Goal: Use online tool/utility: Utilize a website feature to perform a specific function

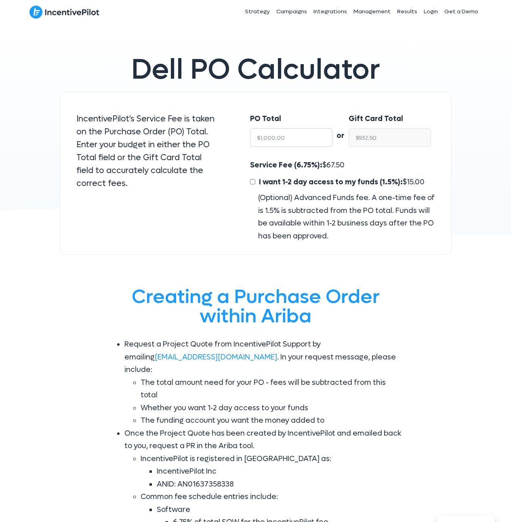
click at [279, 140] on input "$1,000.00" at bounding box center [291, 137] width 82 height 19
click at [289, 141] on input "$1,000.00" at bounding box center [291, 137] width 82 height 19
drag, startPoint x: 239, startPoint y: 131, endPoint x: 233, endPoint y: 129, distance: 6.8
click at [233, 129] on div "IncentivePilot's Service Fee is taken on the Purchase Order (PO) Total. Enter y…" at bounding box center [256, 174] width 392 height 164
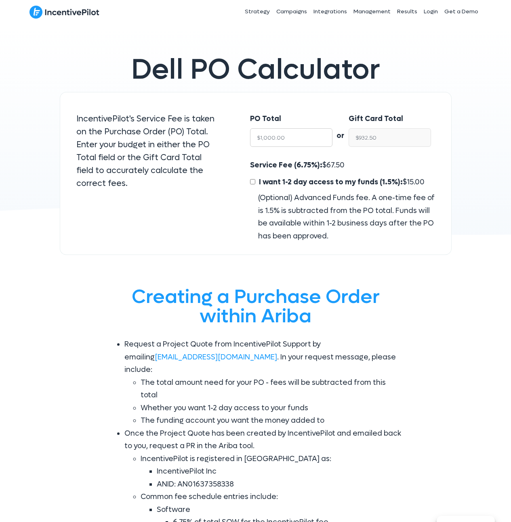
type input "5"
type input "$4.66"
type input "50"
type input "$46.62"
type input "5"
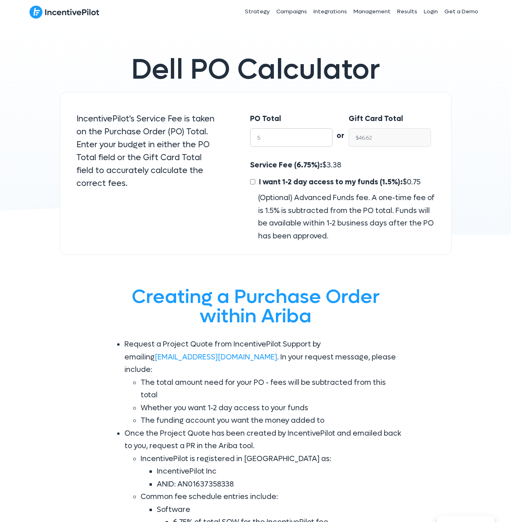
type input "$4.66"
type input "$NaN"
click at [396, 139] on input "$NaN" at bounding box center [389, 137] width 82 height 19
click at [395, 138] on input "$NaN" at bounding box center [389, 137] width 82 height 19
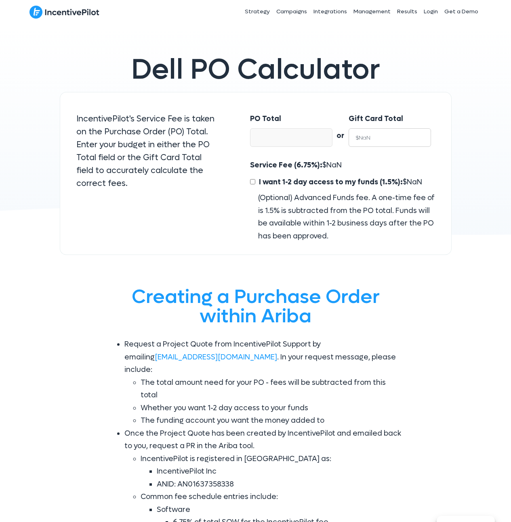
type input "$5"
type input "$5.36"
type input "$50"
type input "$53.62"
type input "$500"
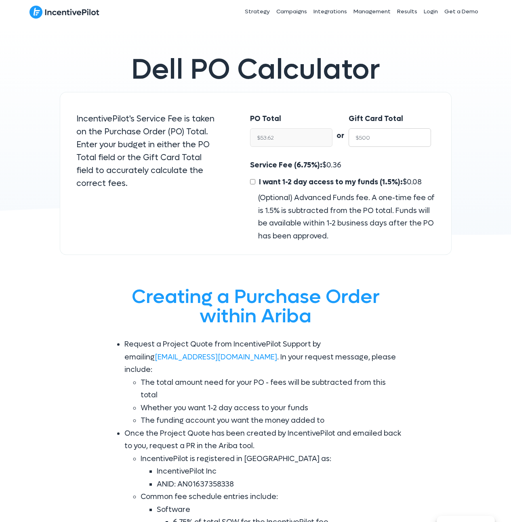
type input "$536.19"
type input "$5000"
type input "$5,361.93"
type input "$5000"
drag, startPoint x: 342, startPoint y: 166, endPoint x: 352, endPoint y: 167, distance: 9.3
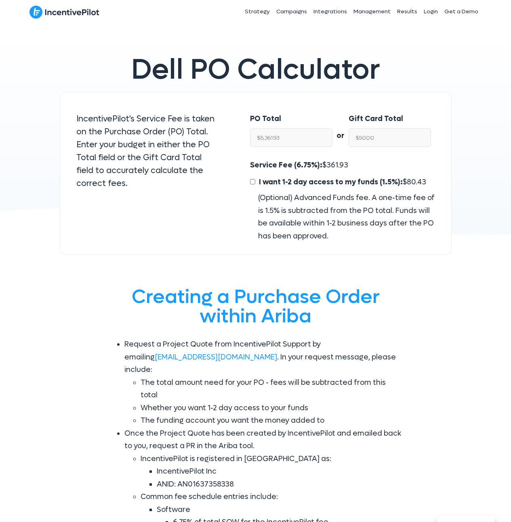
click at [342, 167] on span "361.93" at bounding box center [337, 165] width 22 height 9
drag, startPoint x: 359, startPoint y: 165, endPoint x: 239, endPoint y: 166, distance: 119.9
click at [239, 166] on div "PO Total $5,361.93 or Gift Card Total $5000 Service Fee (6.75%): $ 361.93 I wan…" at bounding box center [342, 174] width 217 height 164
drag, startPoint x: 291, startPoint y: 137, endPoint x: 246, endPoint y: 136, distance: 45.6
click at [246, 136] on div "PO Total $5,361.93" at bounding box center [287, 132] width 90 height 55
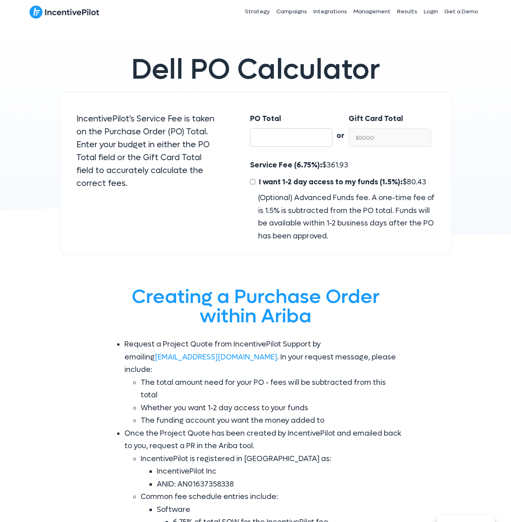
type input "$NaN"
type input "$5,361.93"
type input "$5,000.00"
click at [263, 96] on div "PO Total $5,361.93 or Gift Card Total $5,000.00 Service Fee (6.75%): $ 361.93 I…" at bounding box center [342, 174] width 217 height 164
